Goal: Contribute content: Add original content to the website for others to see

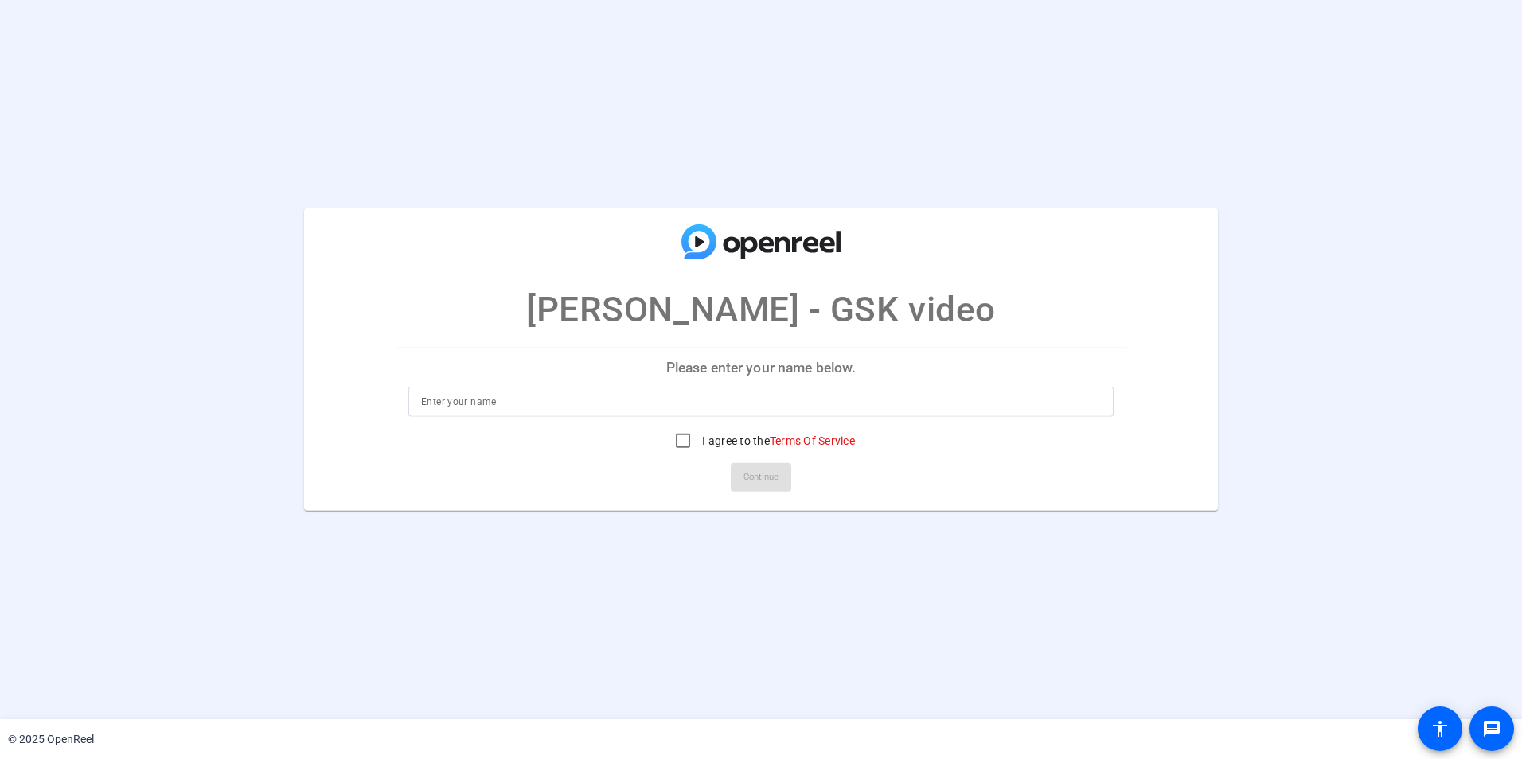
click at [572, 398] on input at bounding box center [761, 401] width 680 height 19
type input "[PERSON_NAME]"
click at [685, 442] on input "I agree to the Terms Of Service" at bounding box center [683, 441] width 32 height 32
checkbox input "true"
click at [766, 484] on span "Continue" at bounding box center [760, 478] width 35 height 24
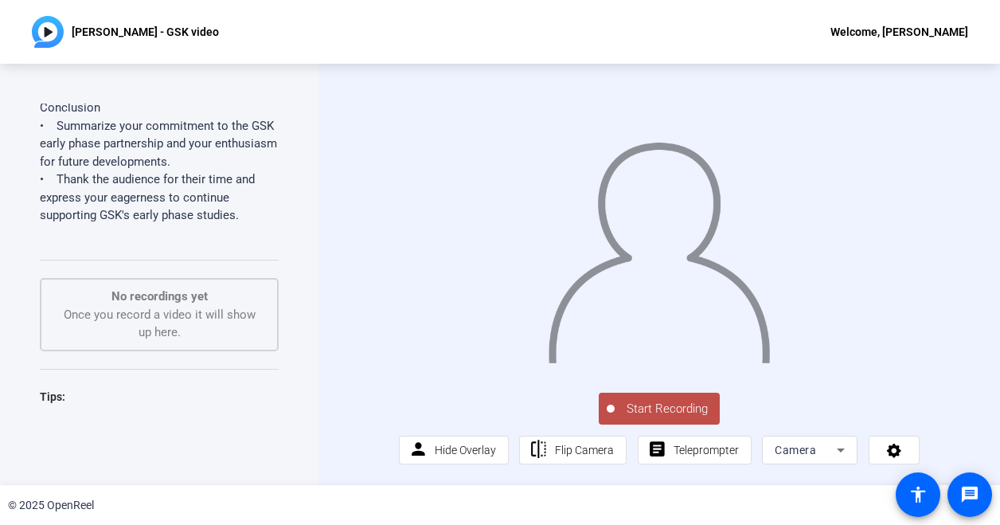
scroll to position [876, 0]
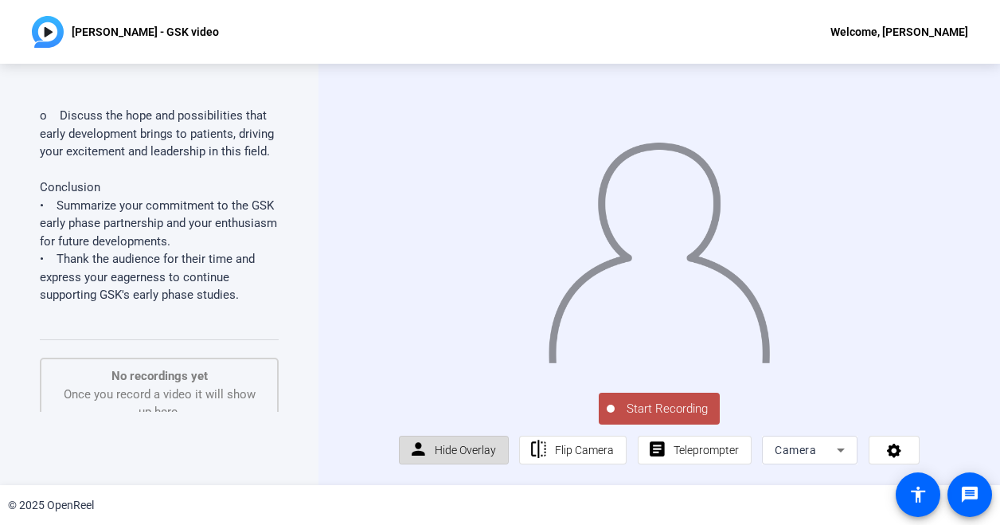
click at [470, 456] on span "Hide Overlay" at bounding box center [465, 449] width 61 height 13
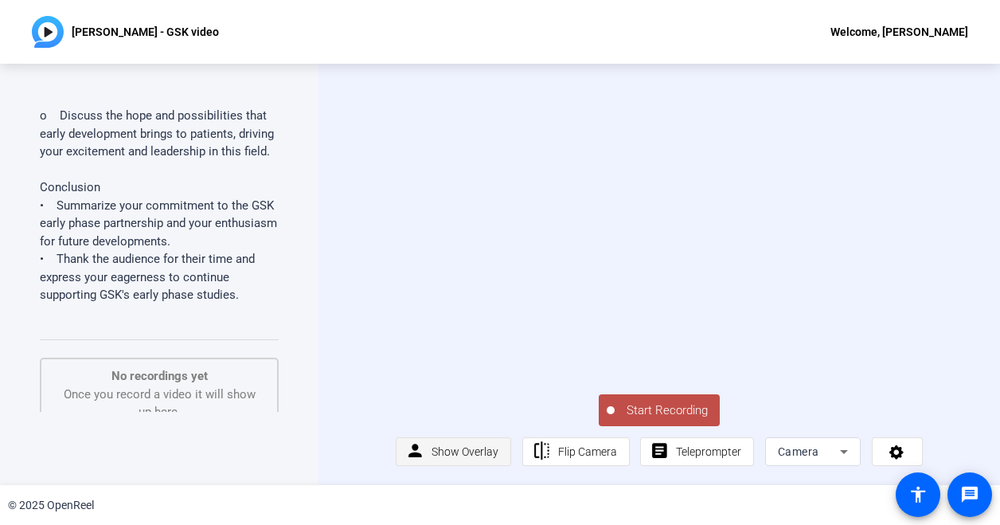
click at [470, 458] on span "Show Overlay" at bounding box center [464, 451] width 67 height 13
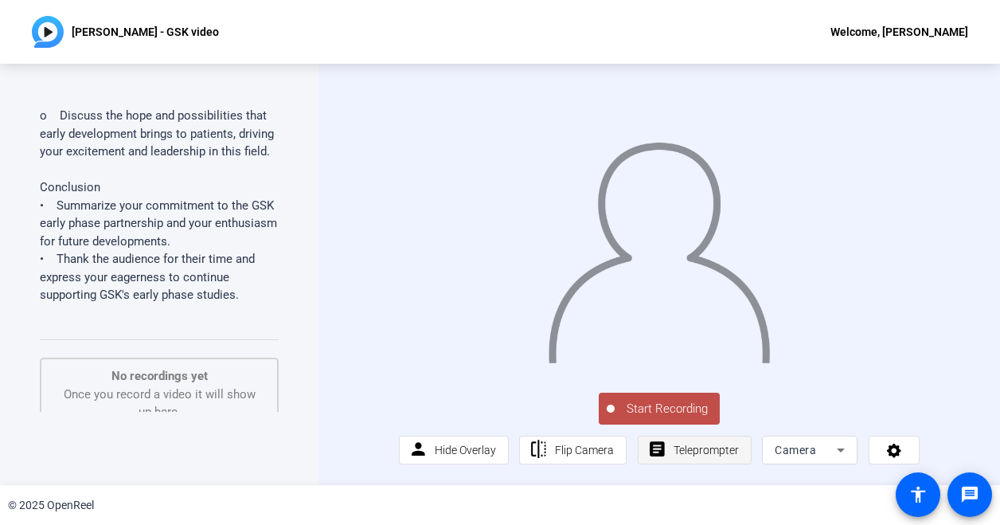
click at [696, 456] on span "Teleprompter" at bounding box center [705, 449] width 65 height 13
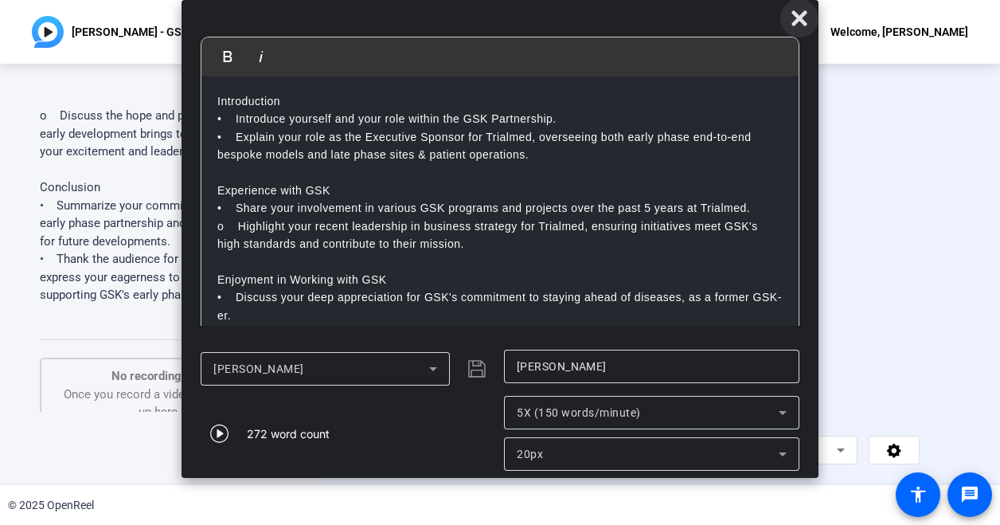
click at [801, 22] on icon at bounding box center [798, 17] width 15 height 15
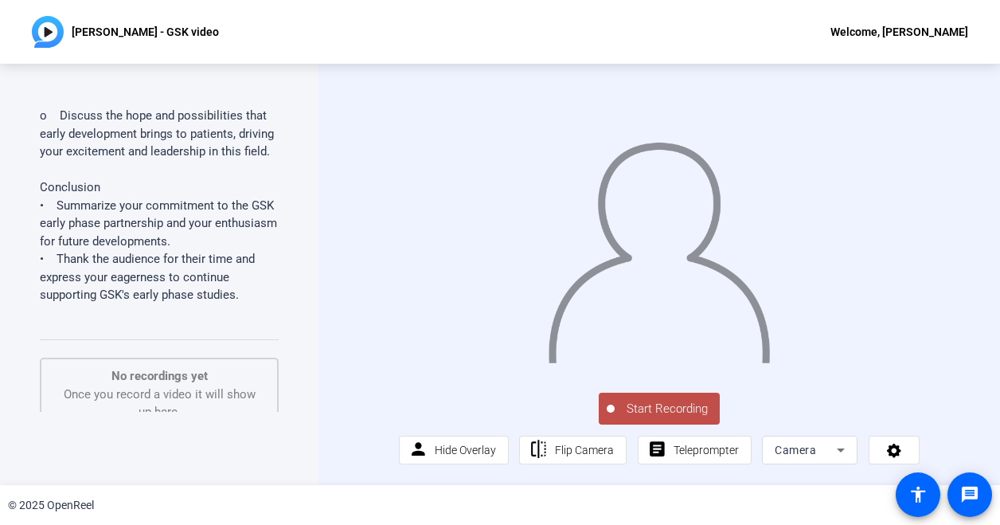
click at [649, 417] on span "Start Recording" at bounding box center [666, 409] width 105 height 18
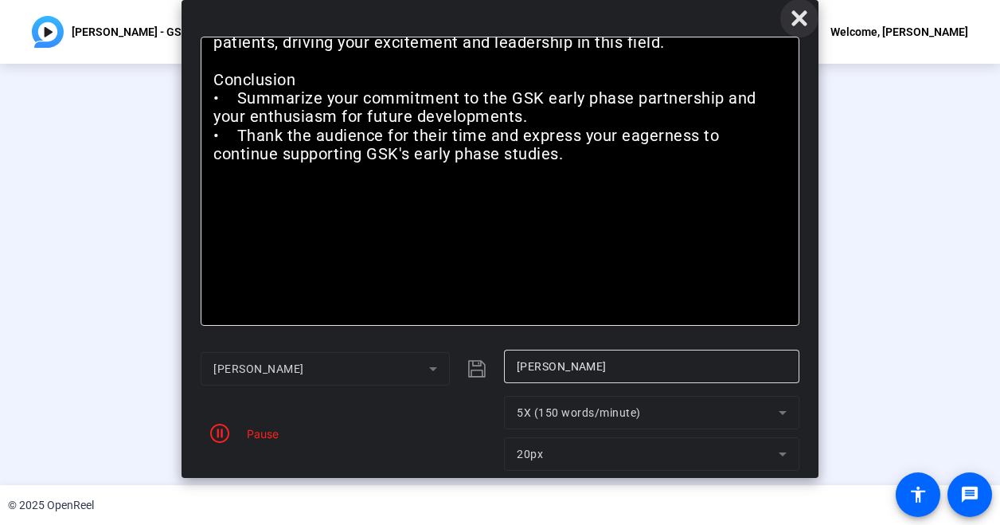
click at [787, 25] on span at bounding box center [799, 18] width 38 height 38
click at [231, 435] on span "button" at bounding box center [220, 433] width 38 height 38
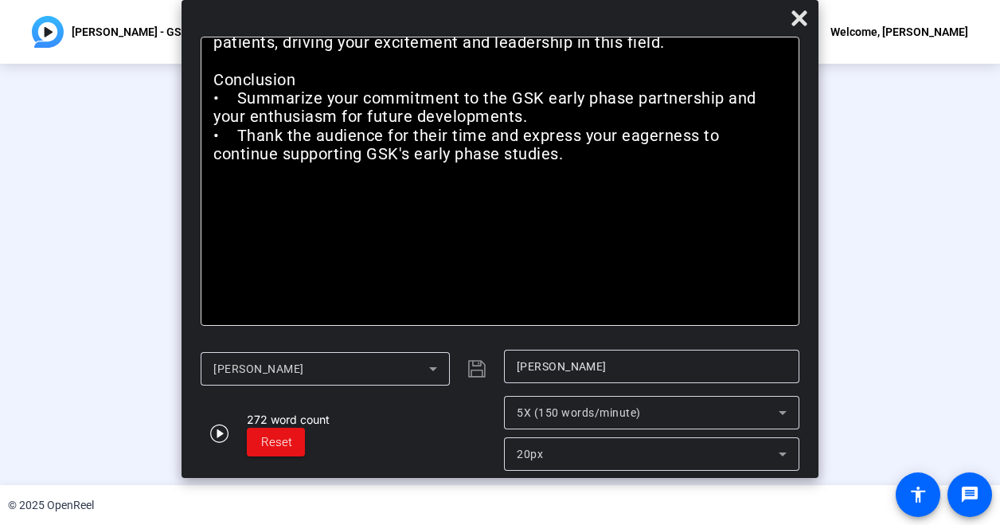
click at [700, 16] on div at bounding box center [499, 22] width 637 height 28
click at [790, 18] on icon at bounding box center [799, 18] width 19 height 19
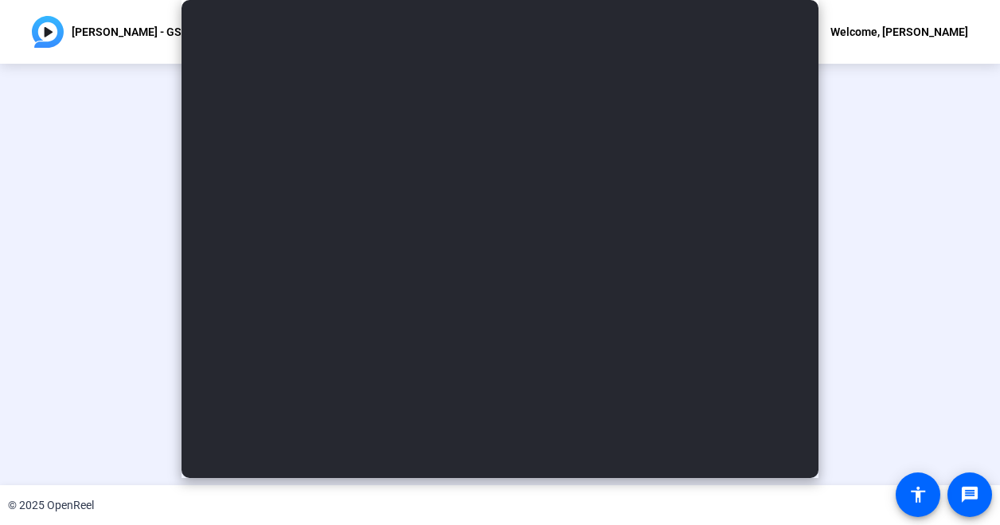
scroll to position [30, 0]
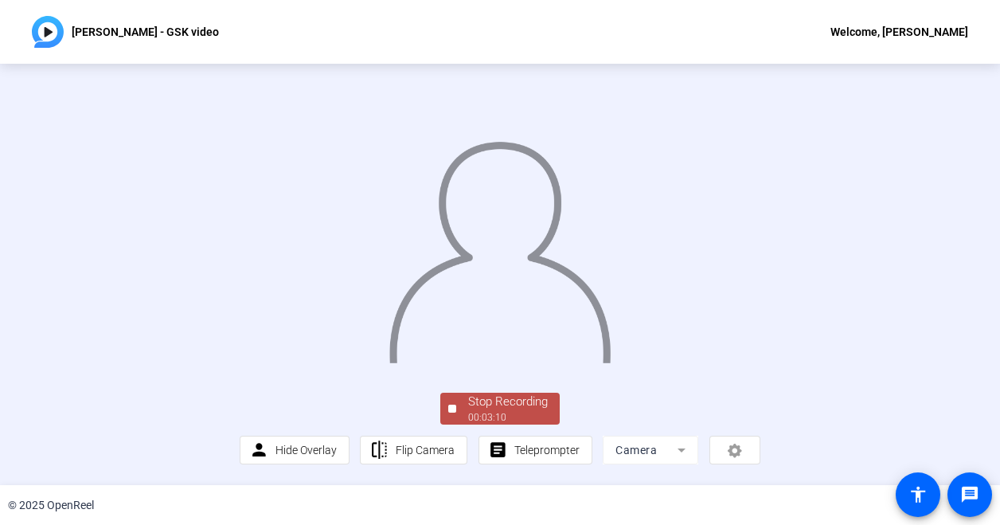
click at [512, 411] on div "Stop Recording" at bounding box center [508, 401] width 80 height 18
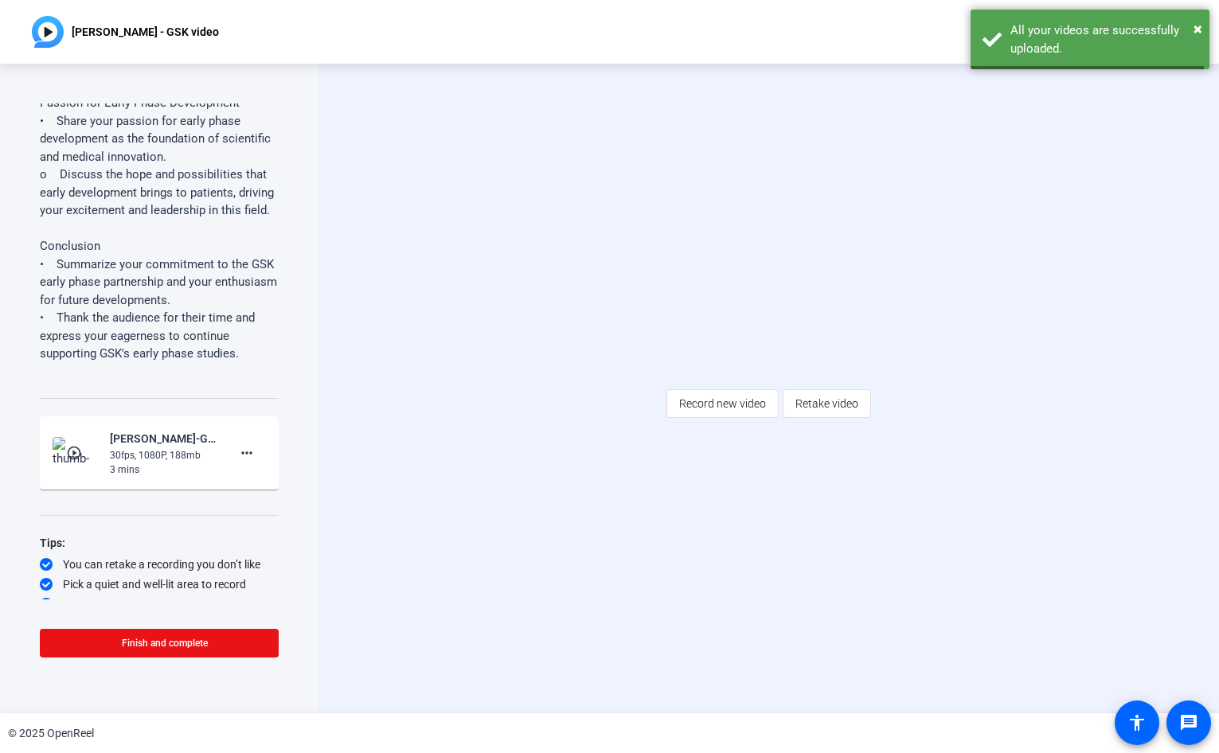
scroll to position [865, 0]
